Goal: Information Seeking & Learning: Learn about a topic

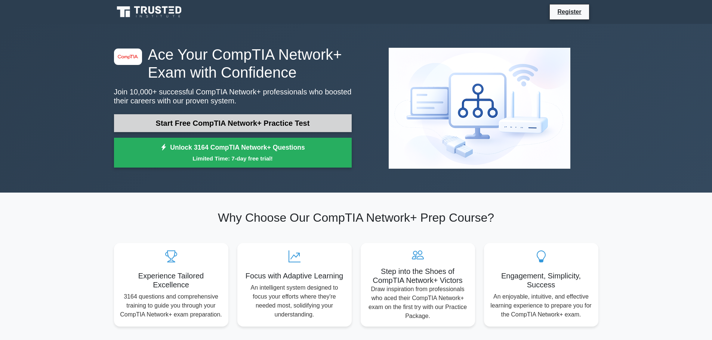
click at [250, 123] on link "Start Free CompTIA Network+ Practice Test" at bounding box center [233, 123] width 238 height 18
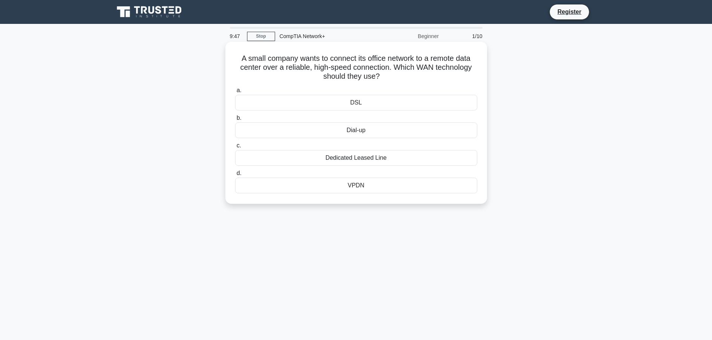
click at [363, 162] on div "Dedicated Leased Line" at bounding box center [356, 158] width 242 height 16
click at [235, 148] on input "c. Dedicated Leased Line" at bounding box center [235, 145] width 0 height 5
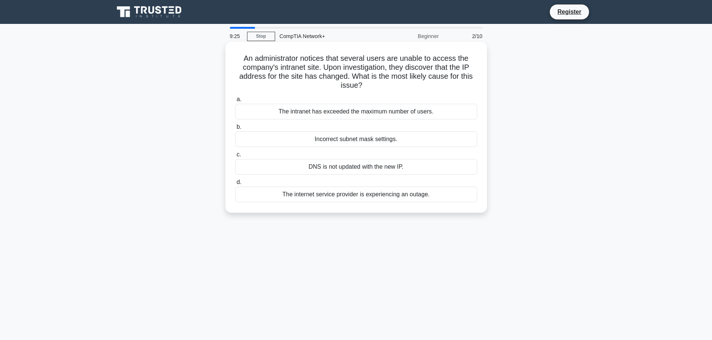
click at [361, 166] on div "DNS is not updated with the new IP." at bounding box center [356, 167] width 242 height 16
click at [235, 157] on input "c. DNS is not updated with the new IP." at bounding box center [235, 154] width 0 height 5
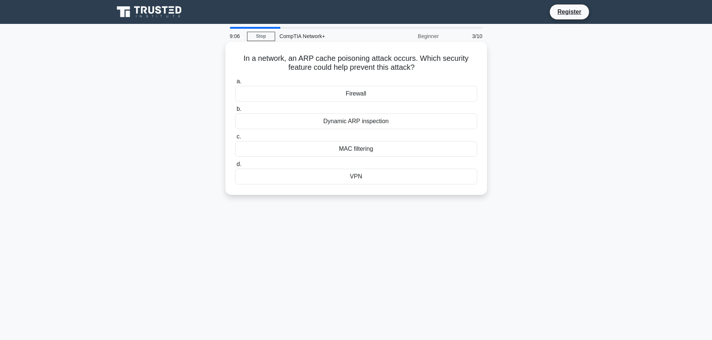
click at [373, 124] on div "Dynamic ARP inspection" at bounding box center [356, 122] width 242 height 16
click at [235, 112] on input "b. Dynamic ARP inspection" at bounding box center [235, 109] width 0 height 5
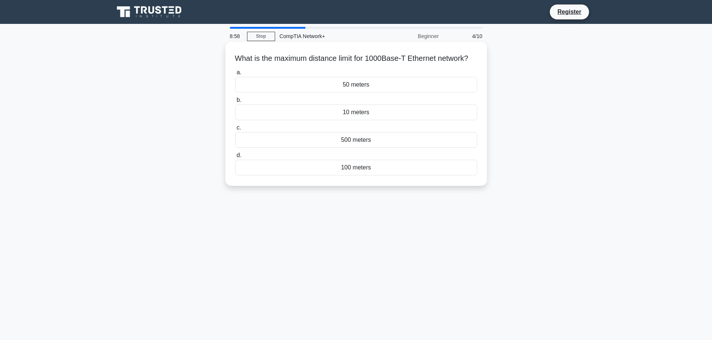
click at [358, 176] on div "100 meters" at bounding box center [356, 168] width 242 height 16
click at [235, 158] on input "d. 100 meters" at bounding box center [235, 155] width 0 height 5
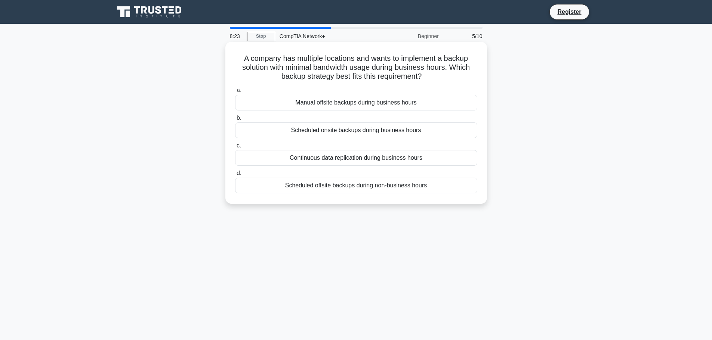
click at [354, 190] on div "Scheduled offsite backups during non-business hours" at bounding box center [356, 186] width 242 height 16
click at [235, 176] on input "d. Scheduled offsite backups during non-business hours" at bounding box center [235, 173] width 0 height 5
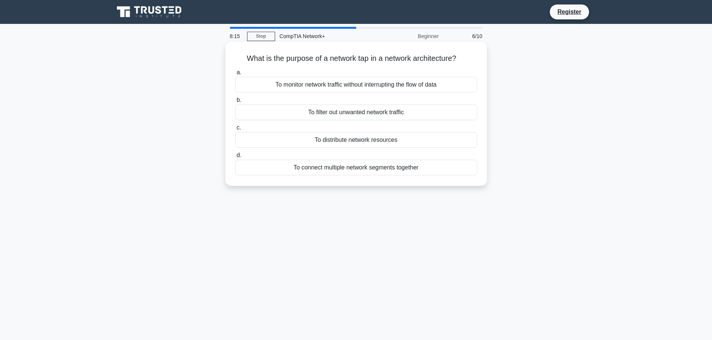
click at [359, 84] on div "To monitor network traffic without interrupting the flow of data" at bounding box center [356, 85] width 242 height 16
click at [235, 75] on input "a. To monitor network traffic without interrupting the flow of data" at bounding box center [235, 72] width 0 height 5
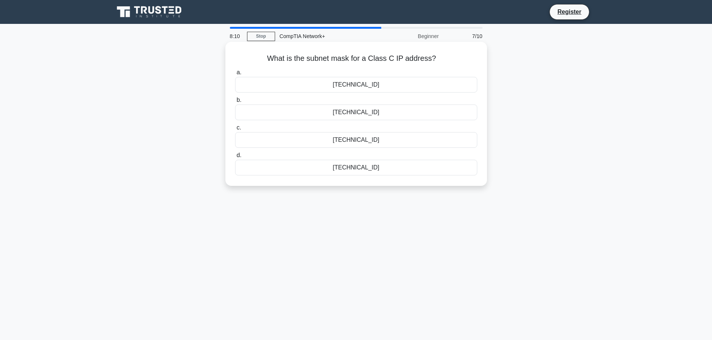
click at [357, 164] on div "255.255.255.0" at bounding box center [356, 168] width 242 height 16
click at [235, 158] on input "d. 255.255.255.0" at bounding box center [235, 155] width 0 height 5
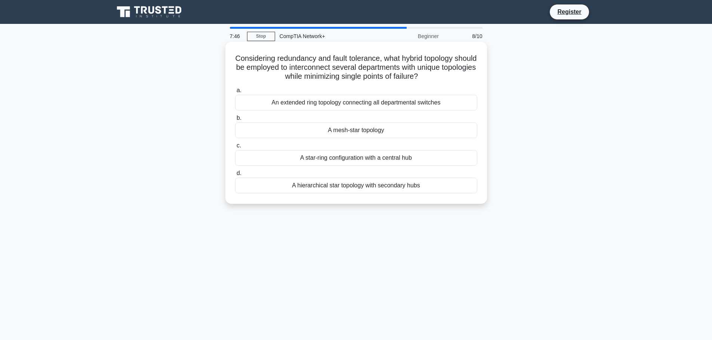
click at [368, 131] on div "A mesh-star topology" at bounding box center [356, 131] width 242 height 16
click at [235, 121] on input "b. A mesh-star topology" at bounding box center [235, 118] width 0 height 5
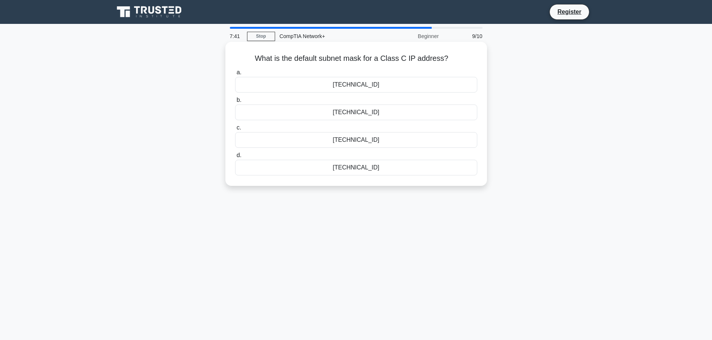
click at [361, 114] on div "255.255.255.0" at bounding box center [356, 113] width 242 height 16
click at [235, 103] on input "b. 255.255.255.0" at bounding box center [235, 100] width 0 height 5
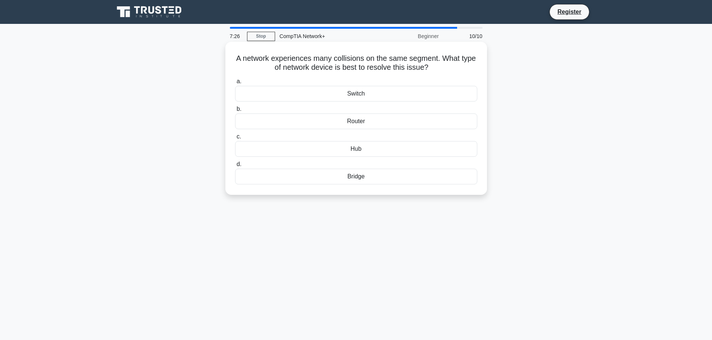
click at [352, 97] on div "Switch" at bounding box center [356, 94] width 242 height 16
click at [235, 84] on input "a. Switch" at bounding box center [235, 81] width 0 height 5
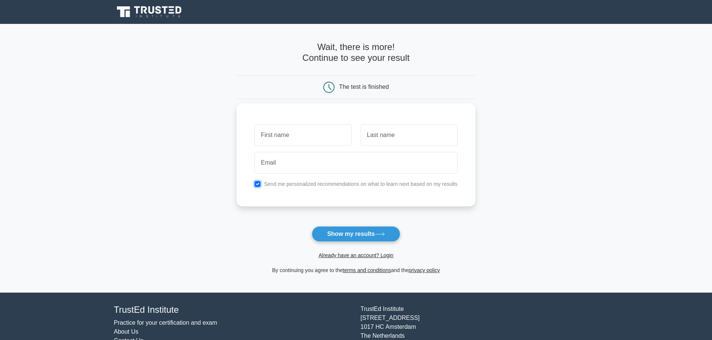
click at [259, 185] on input "checkbox" at bounding box center [257, 184] width 6 height 6
checkbox input "false"
click at [281, 135] on input "text" at bounding box center [302, 135] width 97 height 22
type input "Sky"
type input "Perez"
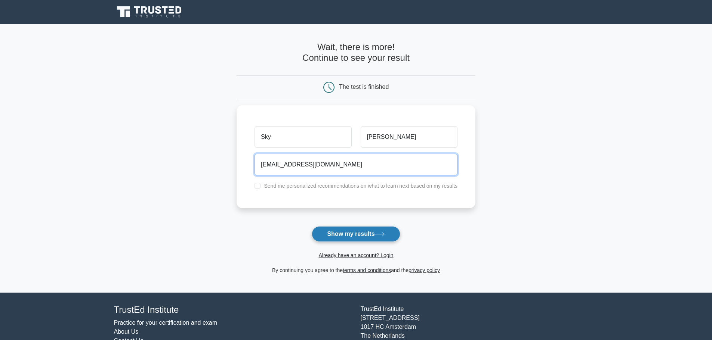
type input "skyperez@gmail.com"
click at [372, 240] on button "Show my results" at bounding box center [356, 234] width 88 height 16
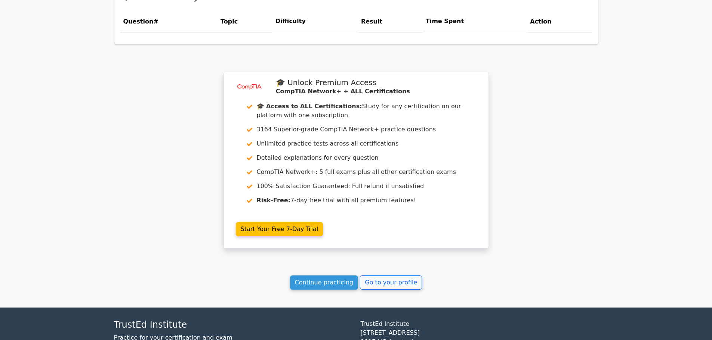
scroll to position [594, 0]
